Goal: Find specific page/section: Find specific page/section

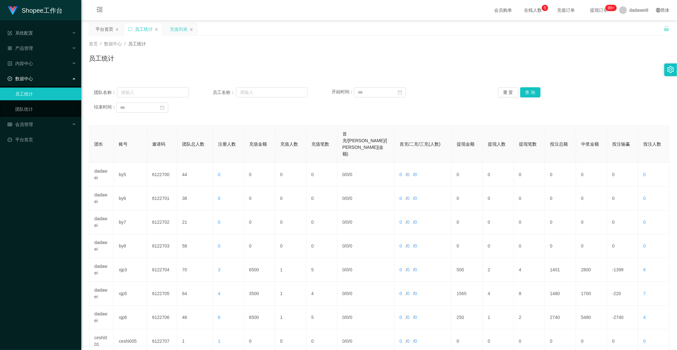
click at [177, 30] on div "充值列表" at bounding box center [179, 29] width 18 height 12
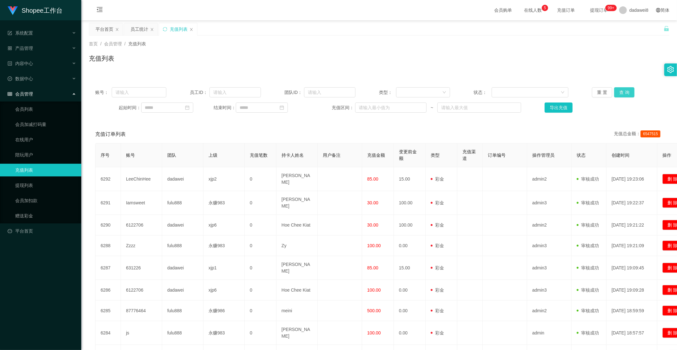
click at [623, 95] on button "查 询" at bounding box center [624, 92] width 20 height 10
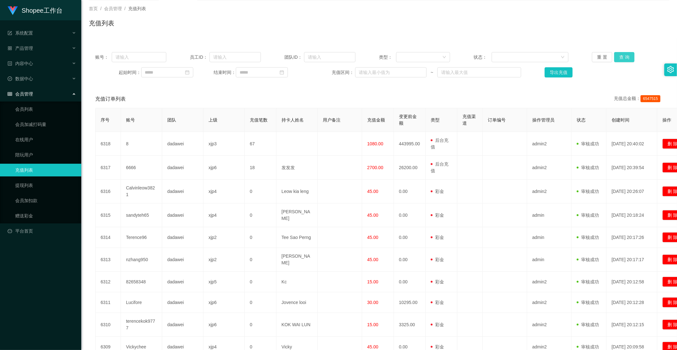
scroll to position [83, 0]
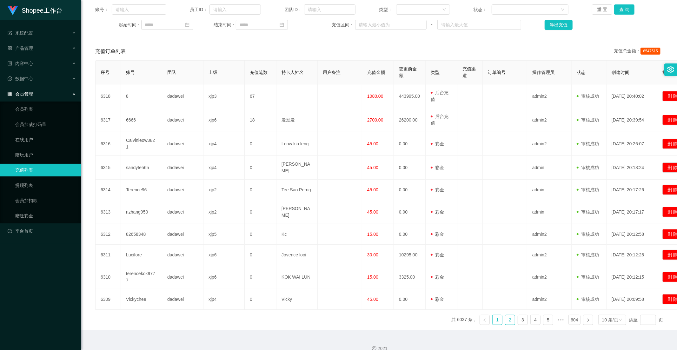
click at [505, 315] on link "2" at bounding box center [510, 320] width 10 height 10
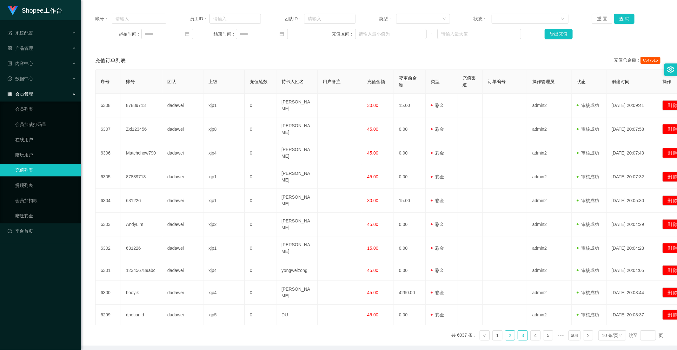
click at [517, 330] on li "3" at bounding box center [522, 335] width 10 height 10
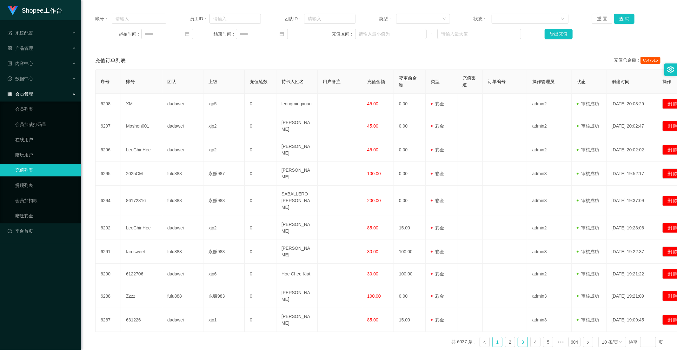
click at [492, 337] on link "1" at bounding box center [497, 342] width 10 height 10
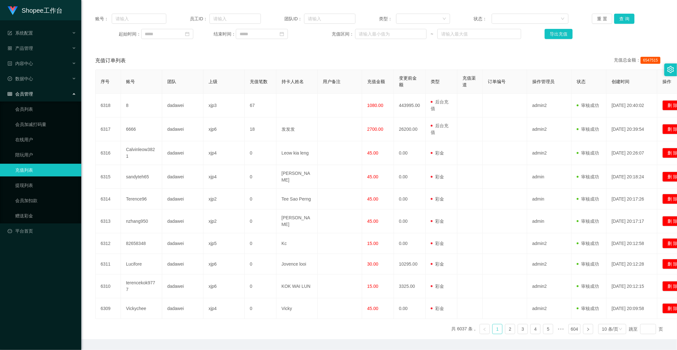
scroll to position [0, 0]
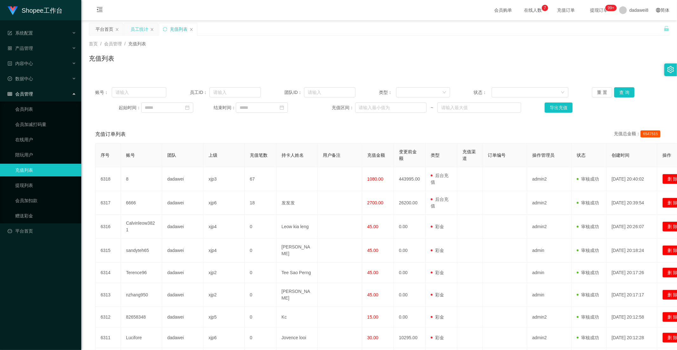
click at [145, 28] on div "员工统计" at bounding box center [139, 29] width 18 height 12
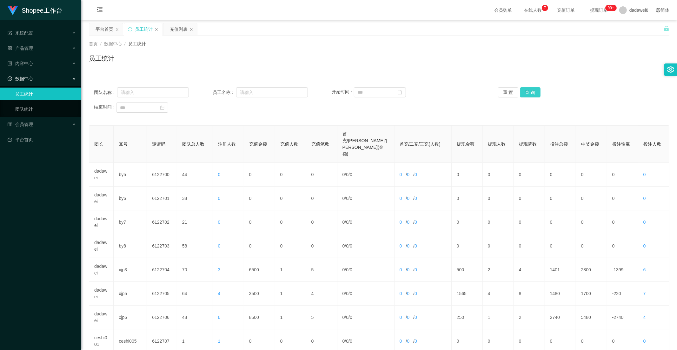
click at [529, 90] on button "查 询" at bounding box center [530, 92] width 20 height 10
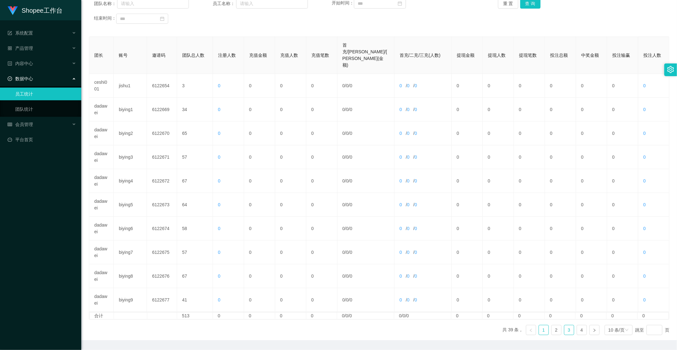
click at [567, 325] on link "3" at bounding box center [569, 330] width 10 height 10
click at [547, 325] on ul "共 39 条， 1 2 3 4 10 条/页 跳至 页" at bounding box center [585, 330] width 167 height 10
click at [551, 325] on link "2" at bounding box center [556, 330] width 10 height 10
